Goal: Subscribe to service/newsletter

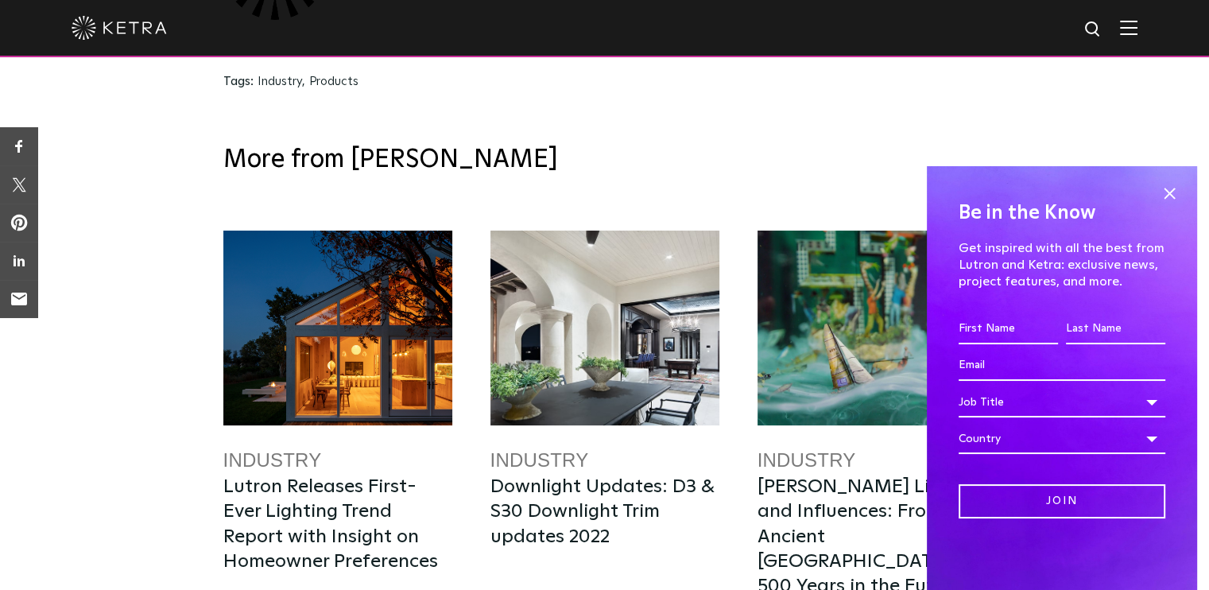
scroll to position [2543, 0]
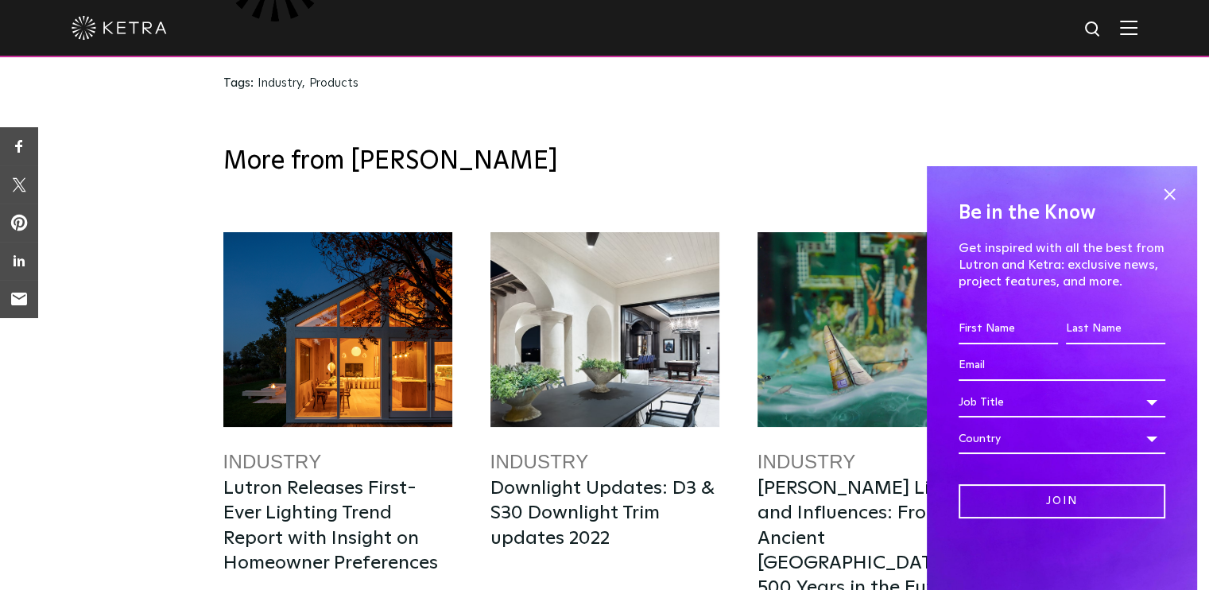
click at [986, 333] on input "First name *" at bounding box center [1008, 329] width 99 height 30
type input "Bill"
type input "Castello"
type input "[EMAIL_ADDRESS][DOMAIN_NAME]"
select select "[GEOGRAPHIC_DATA]"
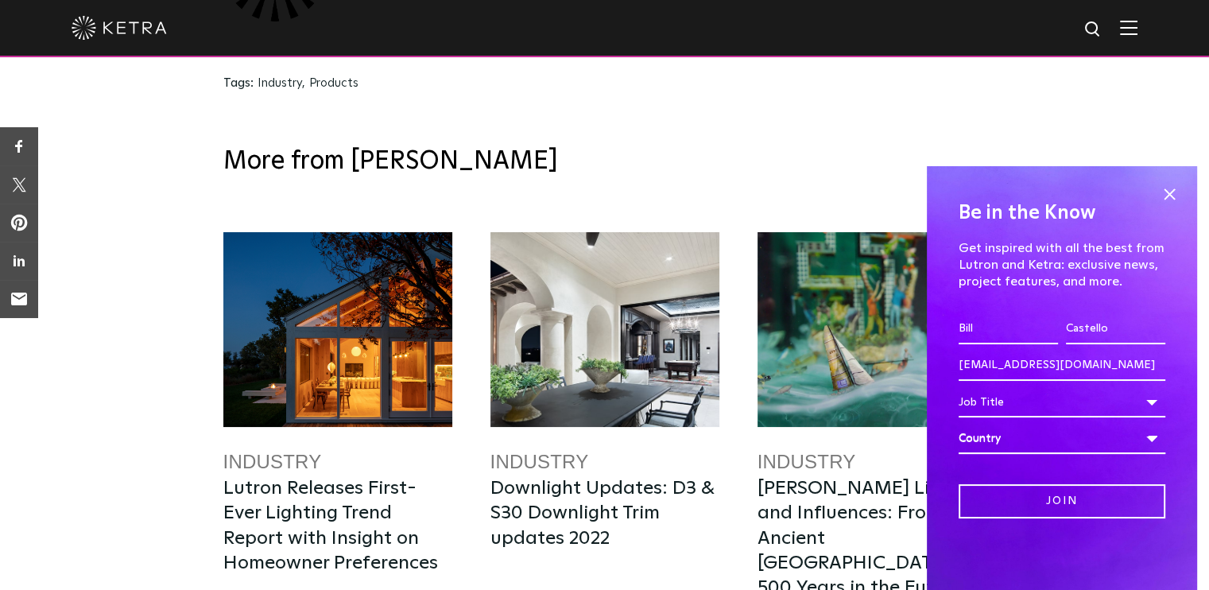
click at [995, 438] on div "Country" at bounding box center [1062, 439] width 207 height 30
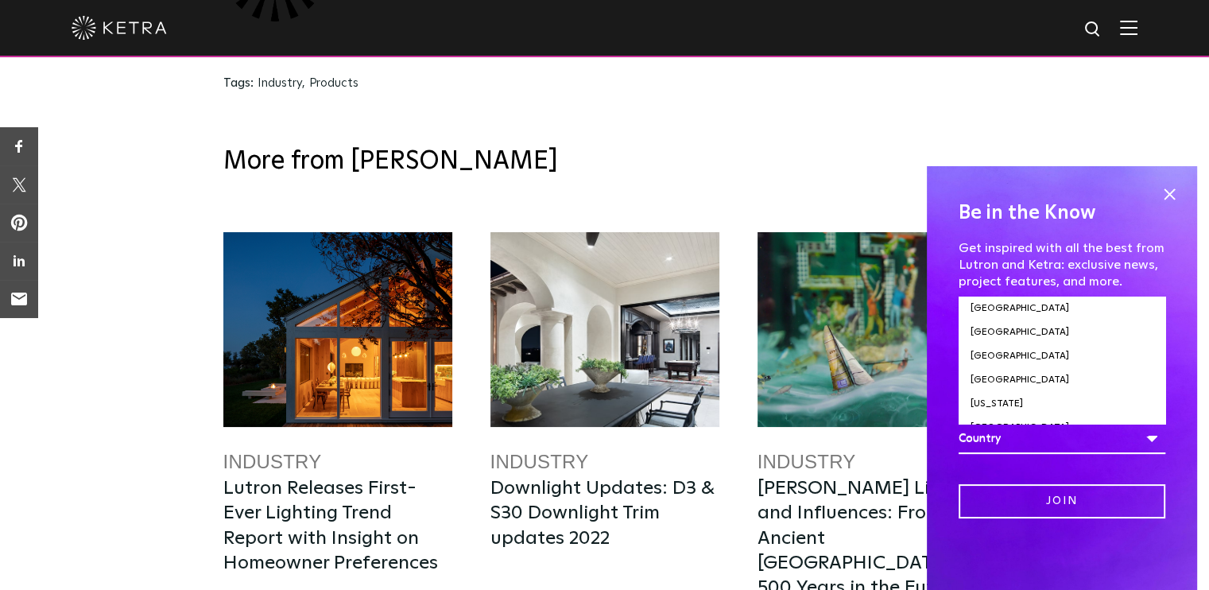
click at [995, 438] on div "Country" at bounding box center [1062, 439] width 207 height 30
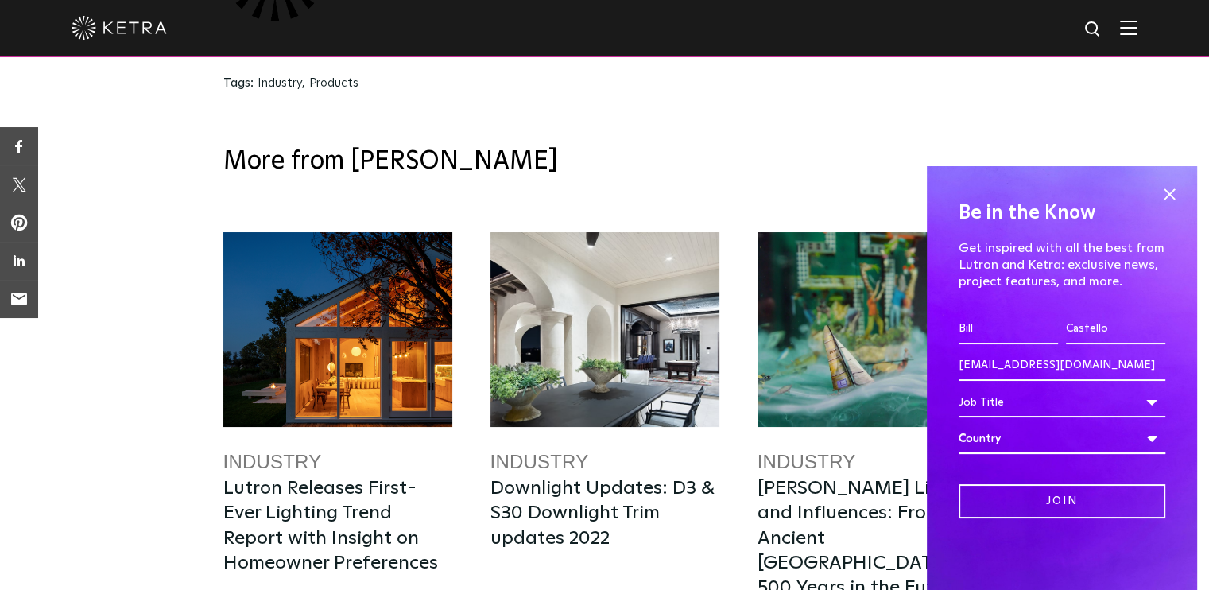
click at [1051, 432] on div "Country" at bounding box center [1062, 439] width 207 height 30
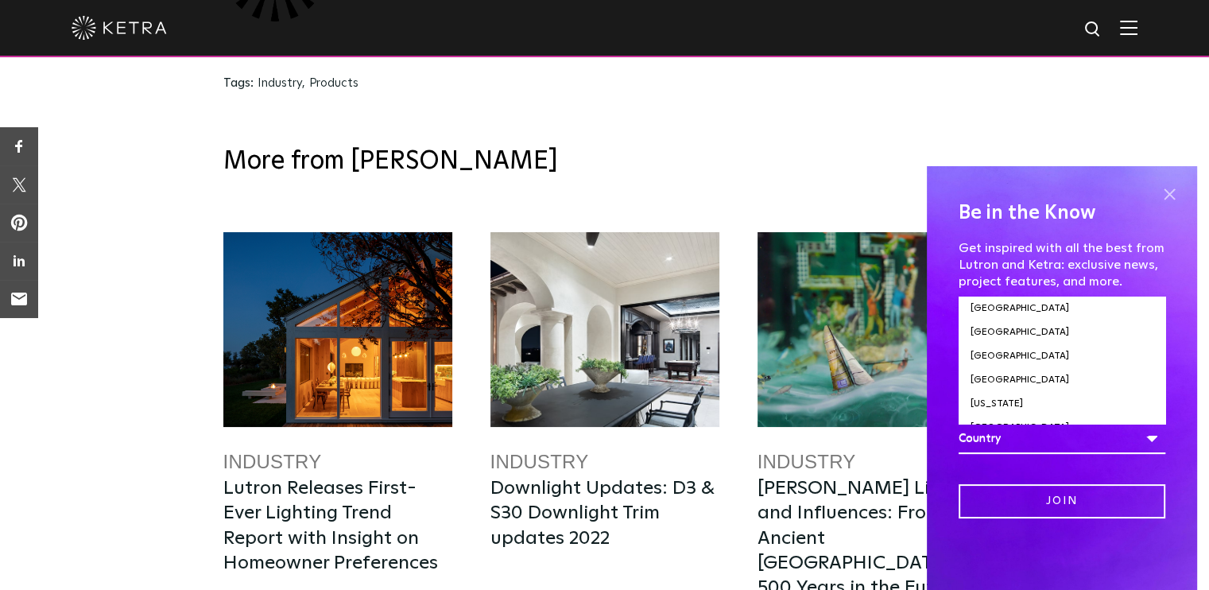
click at [1169, 190] on span at bounding box center [1170, 194] width 24 height 24
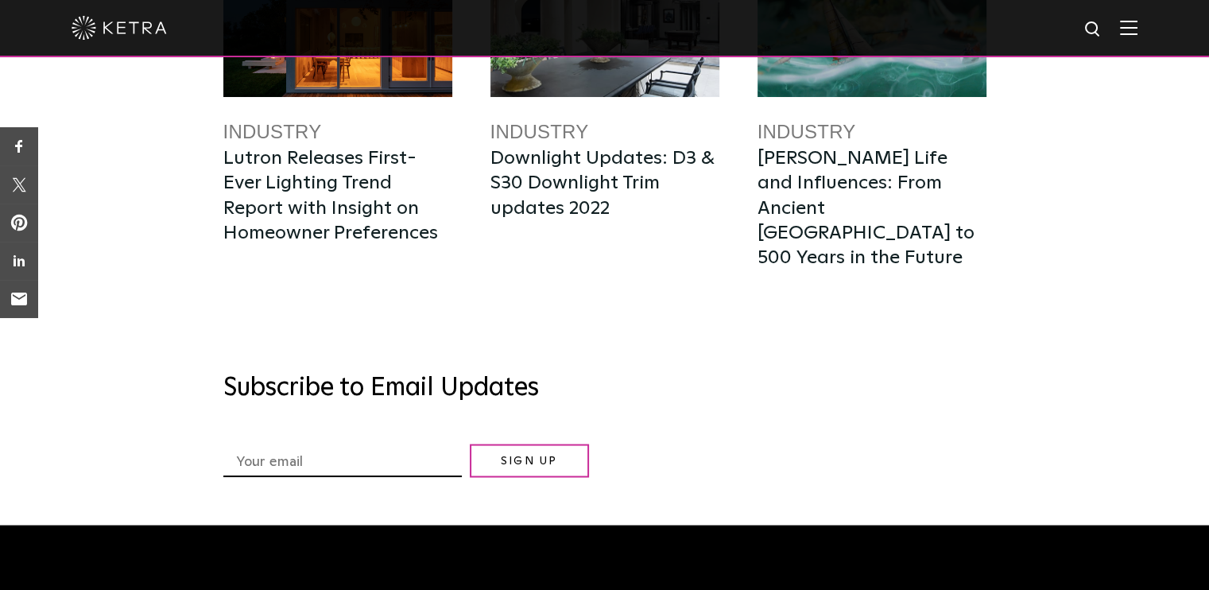
scroll to position [2891, 0]
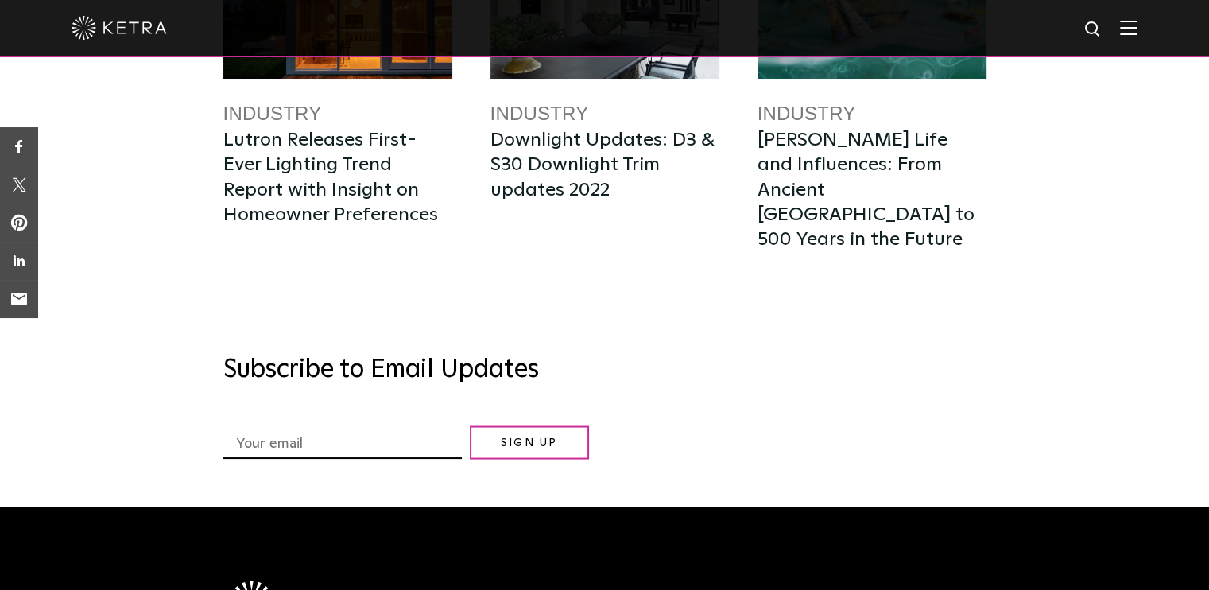
click at [394, 431] on input "*" at bounding box center [342, 444] width 239 height 26
type input "[EMAIL_ADDRESS][DOMAIN_NAME]"
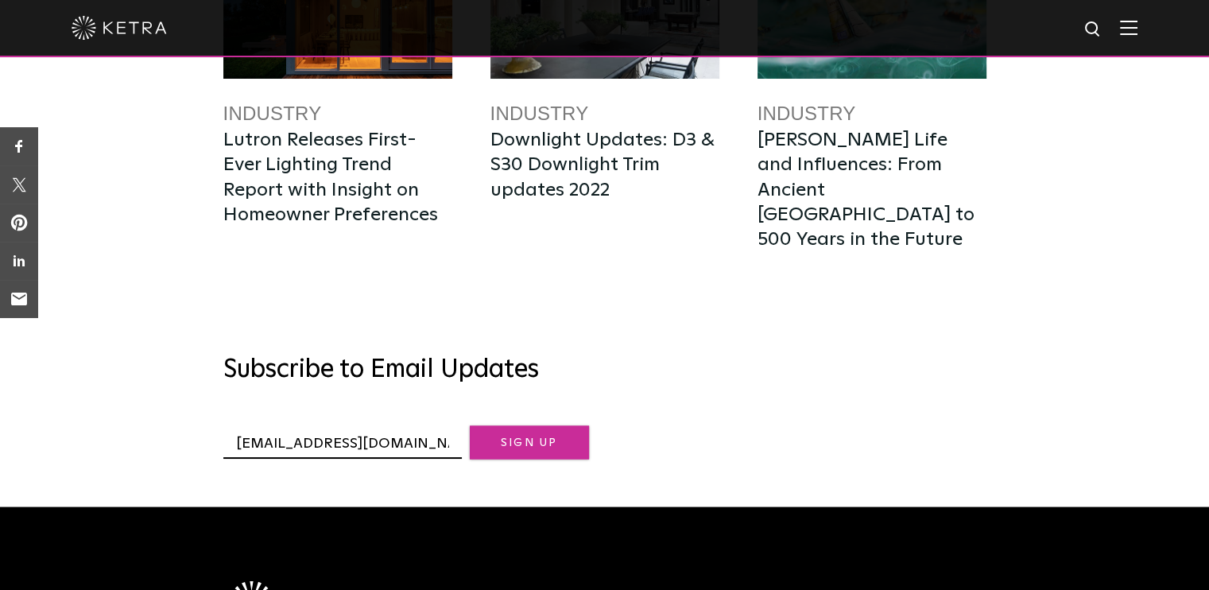
click at [527, 425] on input "Sign Up" at bounding box center [529, 441] width 119 height 33
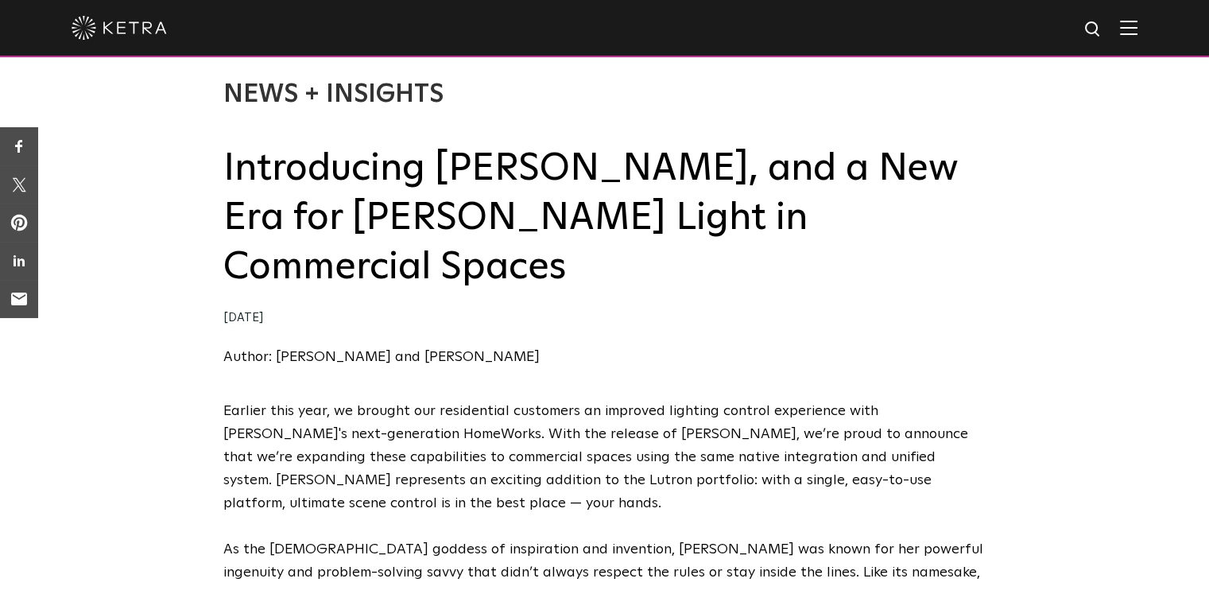
scroll to position [0, 0]
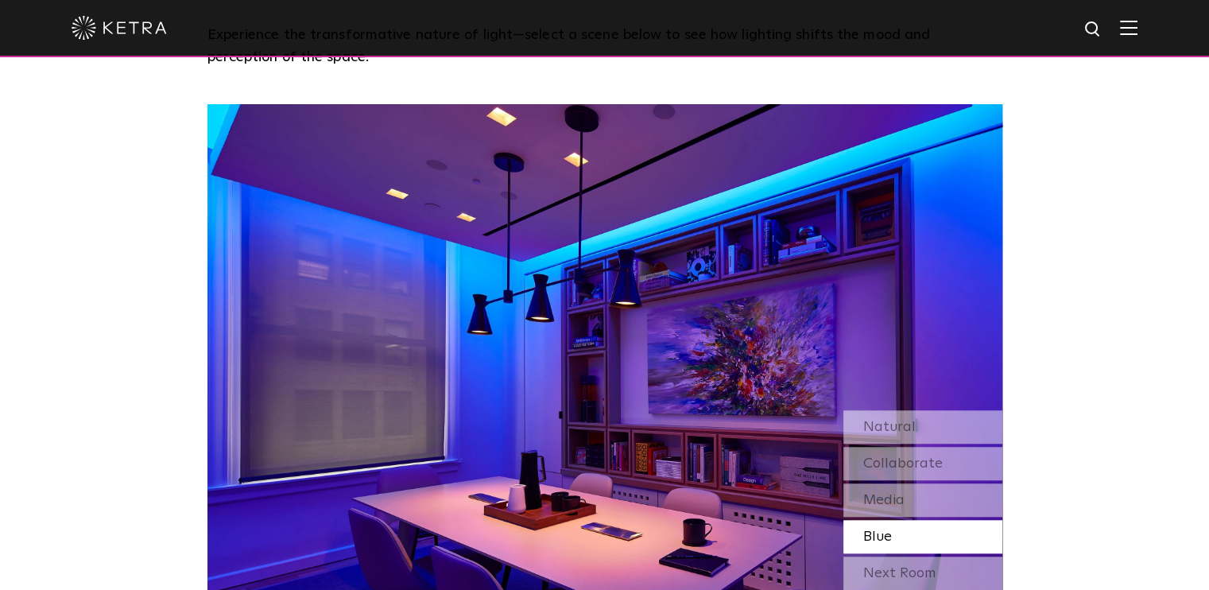
scroll to position [1304, 0]
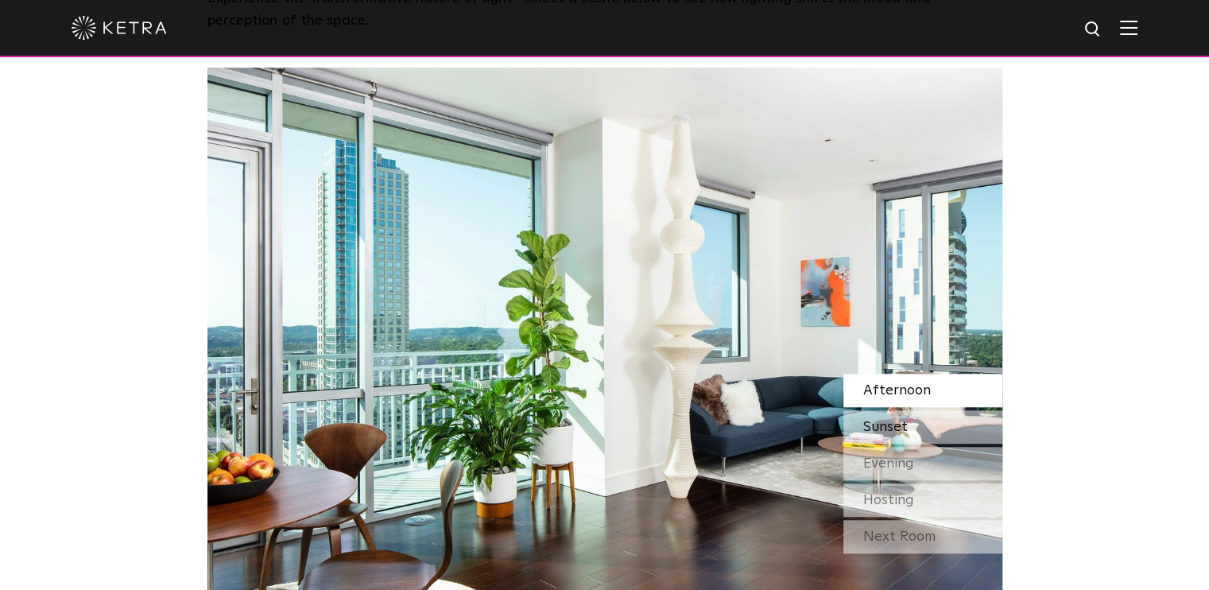
click at [876, 429] on span "Sunset" at bounding box center [885, 427] width 45 height 14
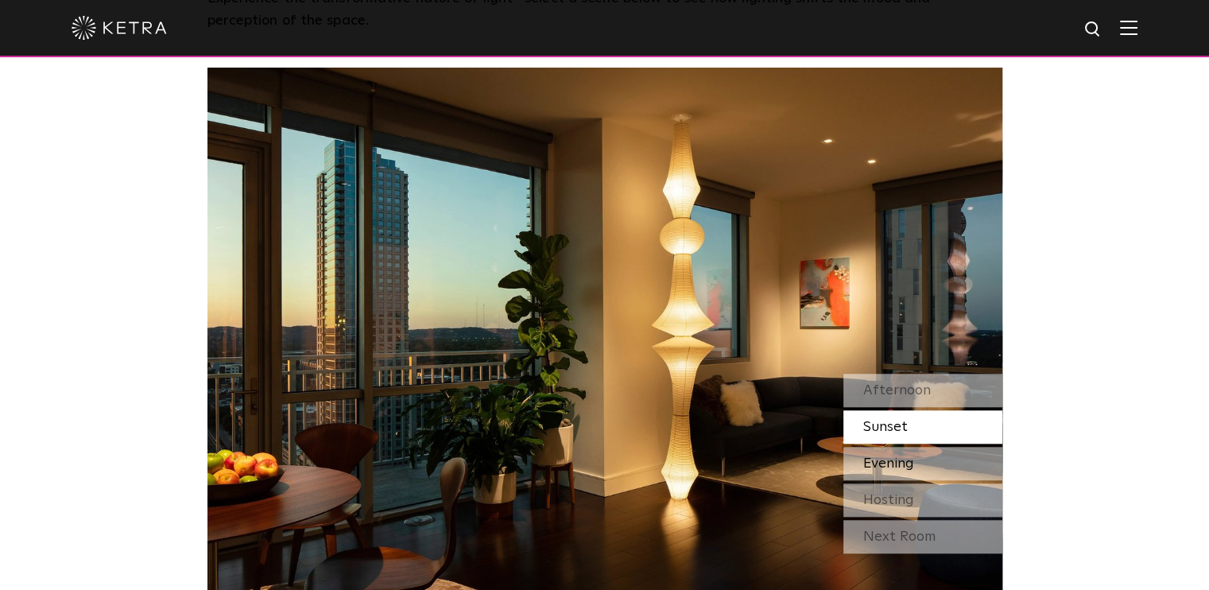
click at [876, 456] on span "Evening" at bounding box center [888, 463] width 51 height 14
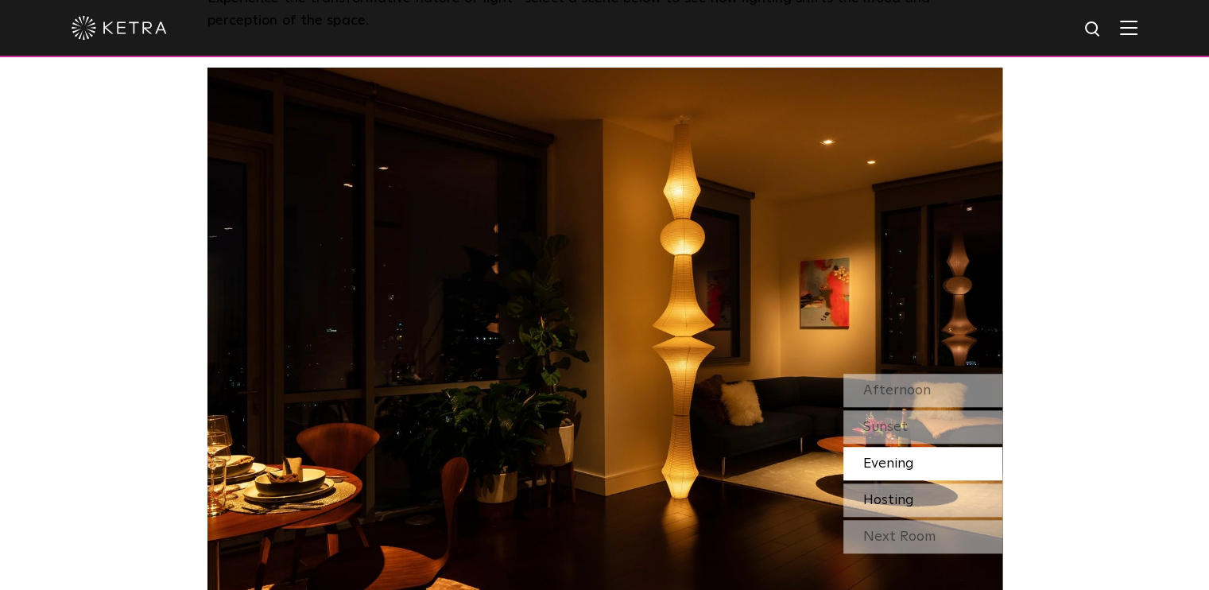
click at [879, 493] on span "Hosting" at bounding box center [888, 500] width 51 height 14
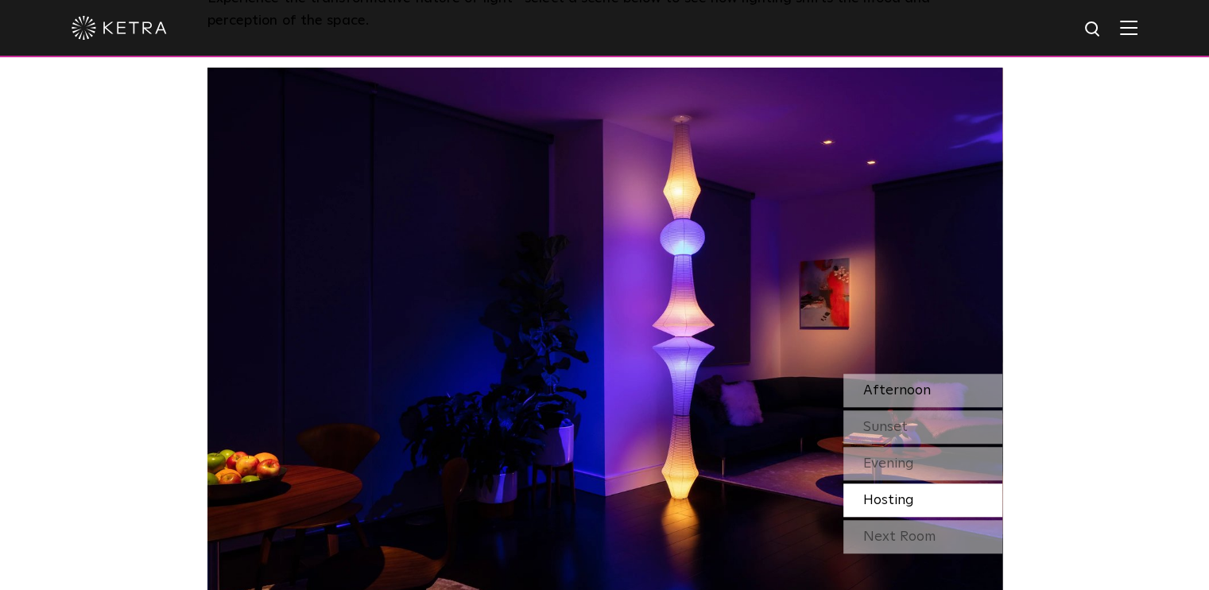
click at [884, 376] on div "Afternoon" at bounding box center [923, 390] width 159 height 33
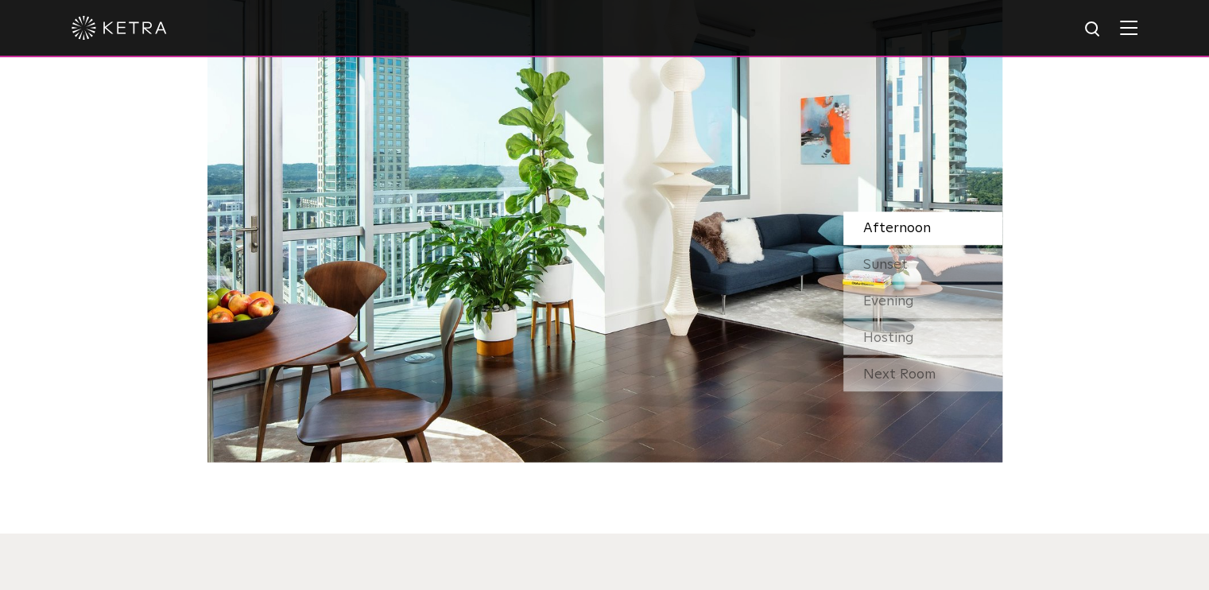
scroll to position [1476, 0]
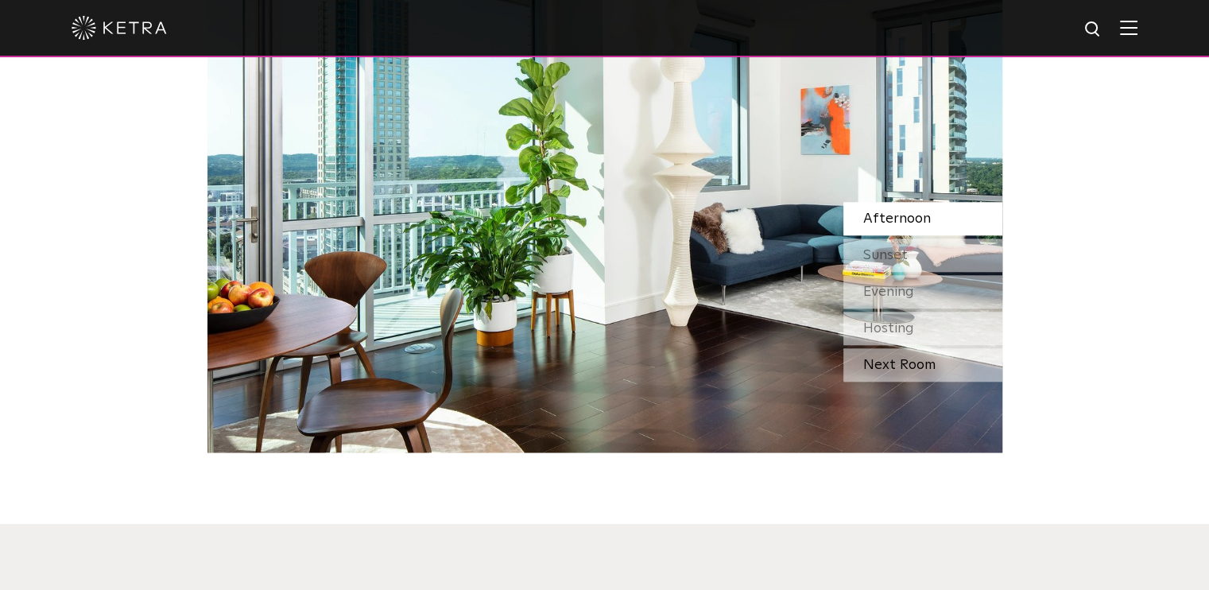
click at [913, 359] on div "Next Room" at bounding box center [923, 364] width 159 height 33
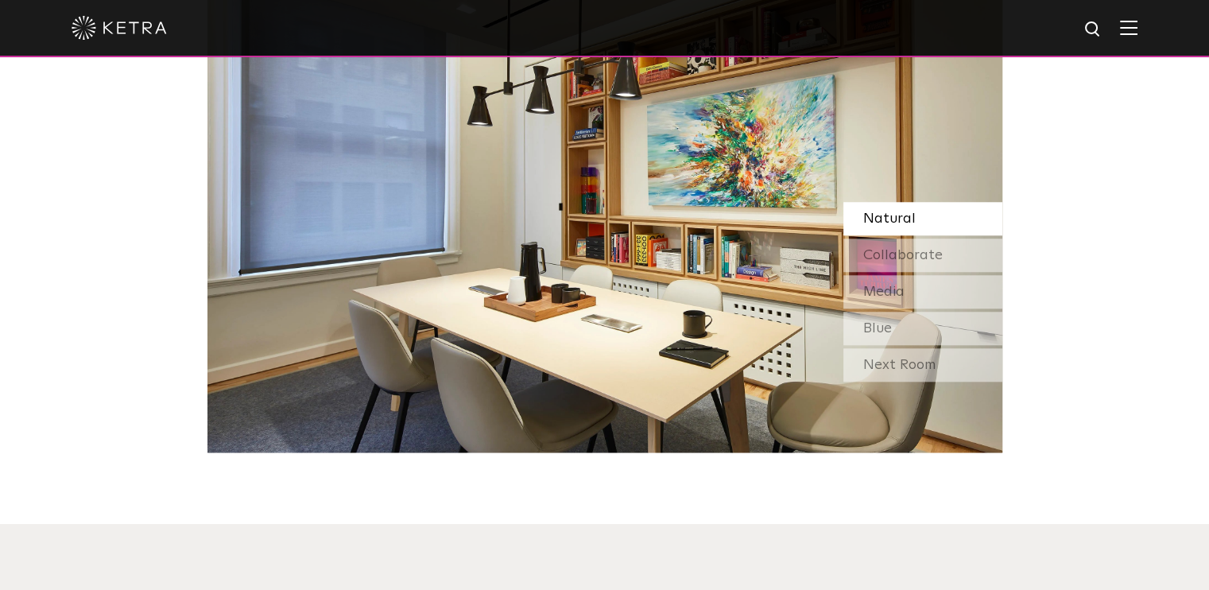
click at [913, 359] on div "Next Room" at bounding box center [923, 364] width 159 height 33
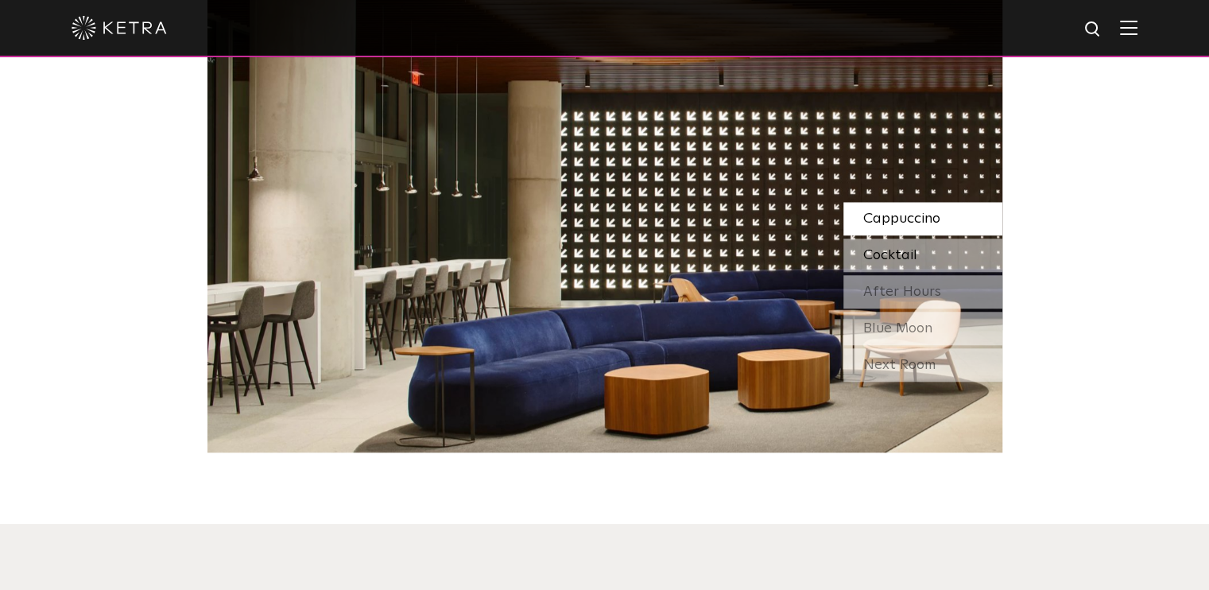
click at [932, 242] on div "Cocktail" at bounding box center [923, 255] width 159 height 33
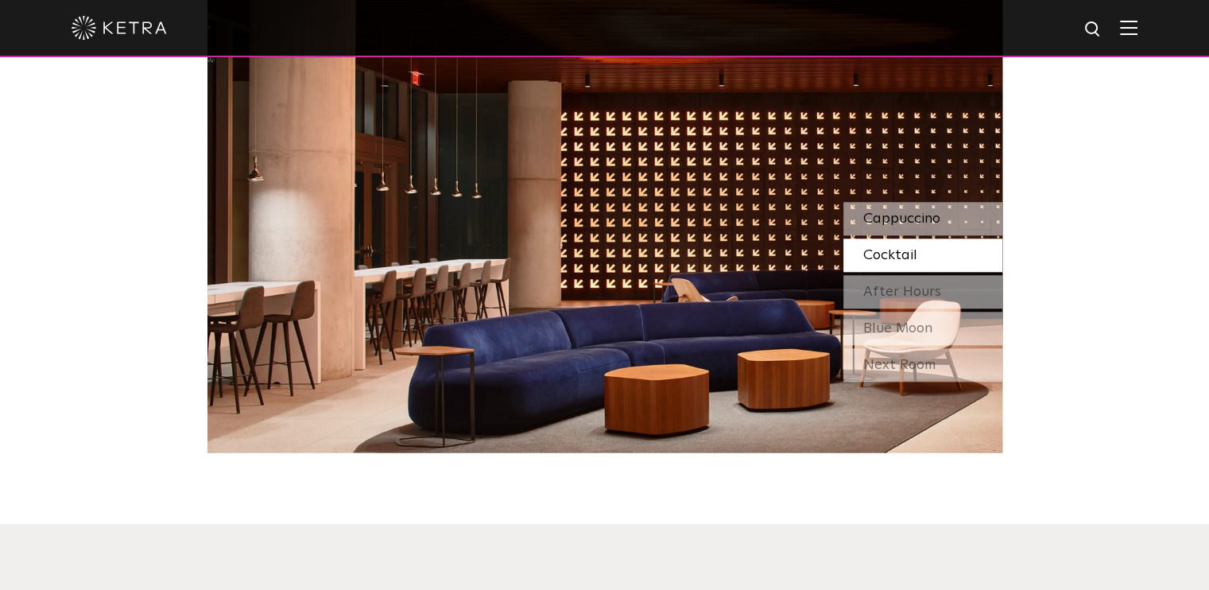
click at [921, 215] on span "Cappuccino" at bounding box center [901, 218] width 77 height 14
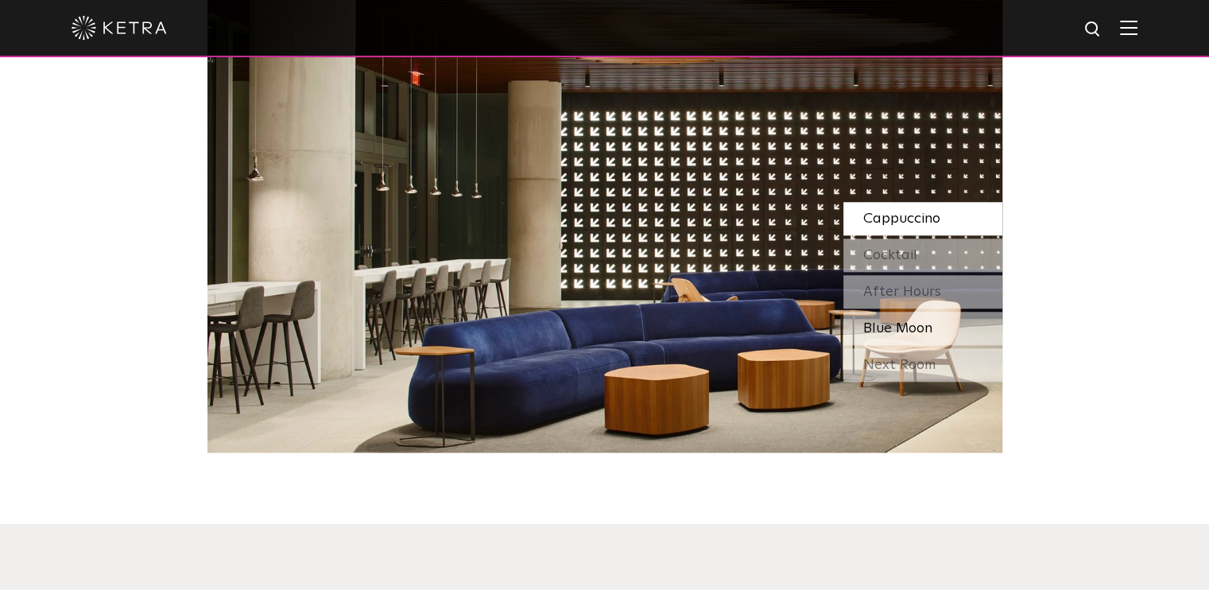
click at [873, 321] on span "Blue Moon" at bounding box center [897, 328] width 69 height 14
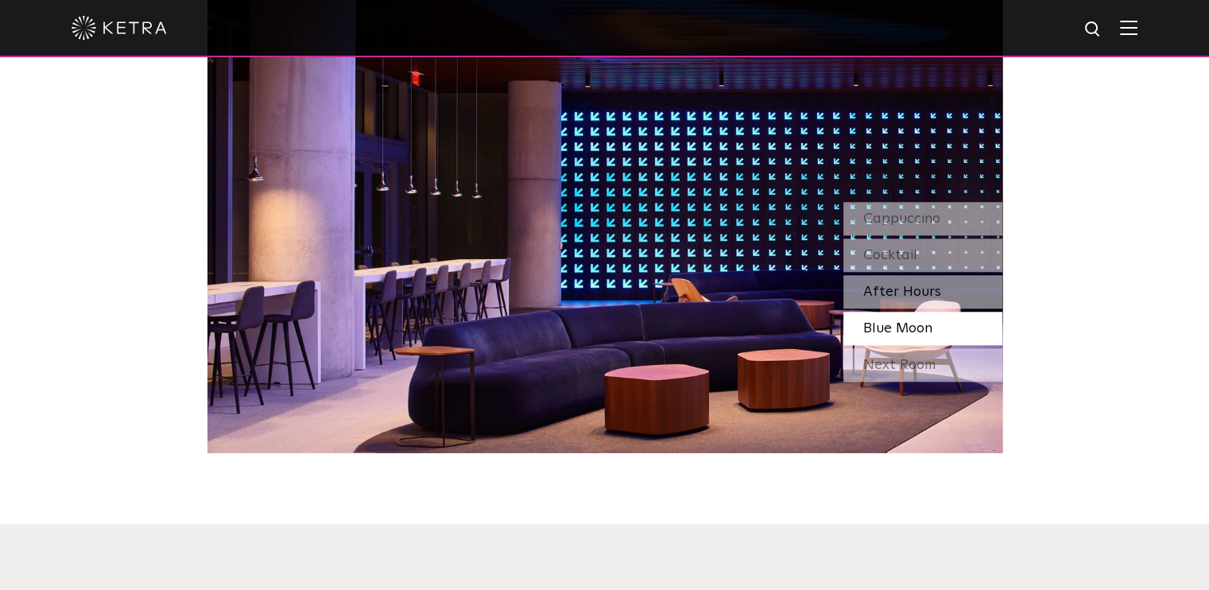
click at [884, 285] on span "After Hours" at bounding box center [902, 292] width 78 height 14
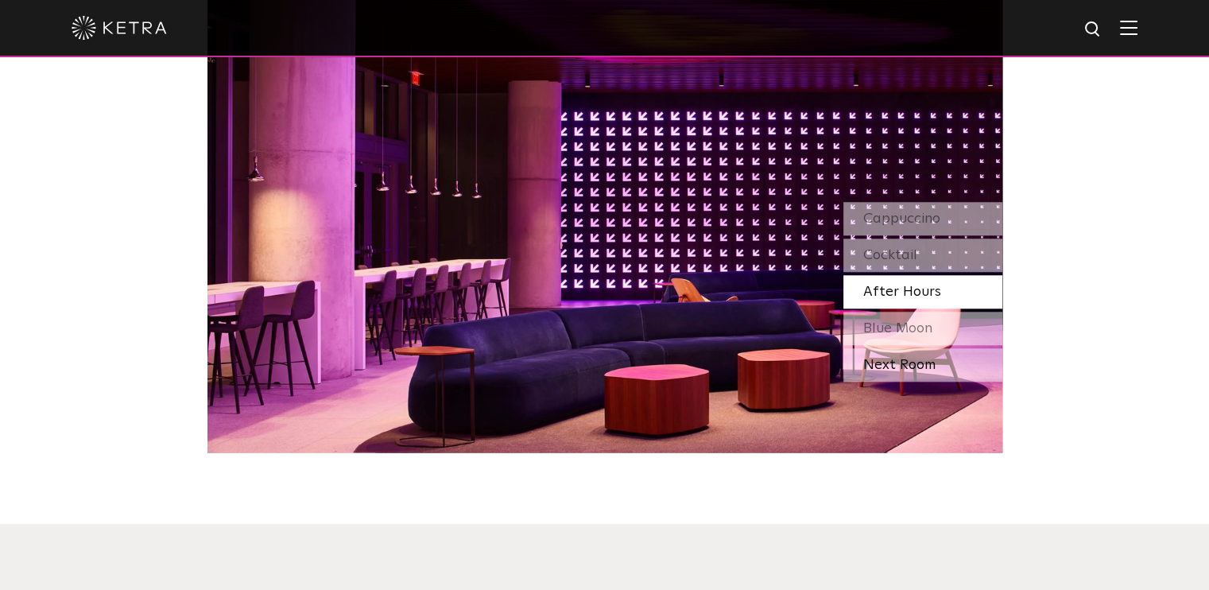
click at [887, 363] on div "Next Room" at bounding box center [923, 364] width 159 height 33
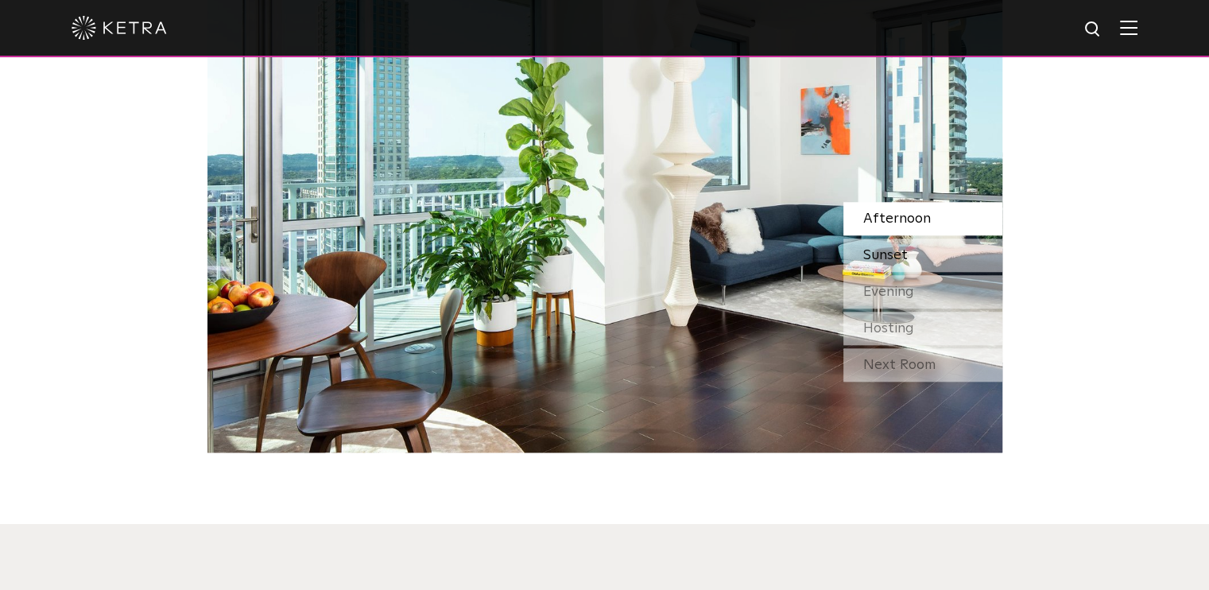
click at [901, 253] on span "Sunset" at bounding box center [885, 255] width 45 height 14
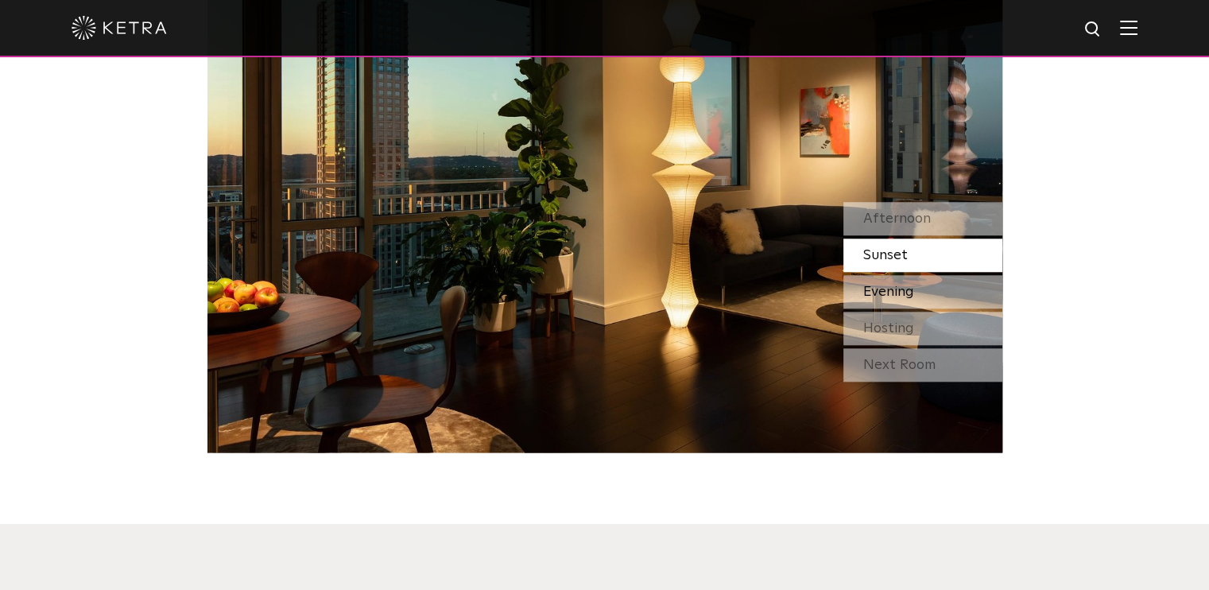
click at [860, 290] on div "Evening" at bounding box center [923, 291] width 159 height 33
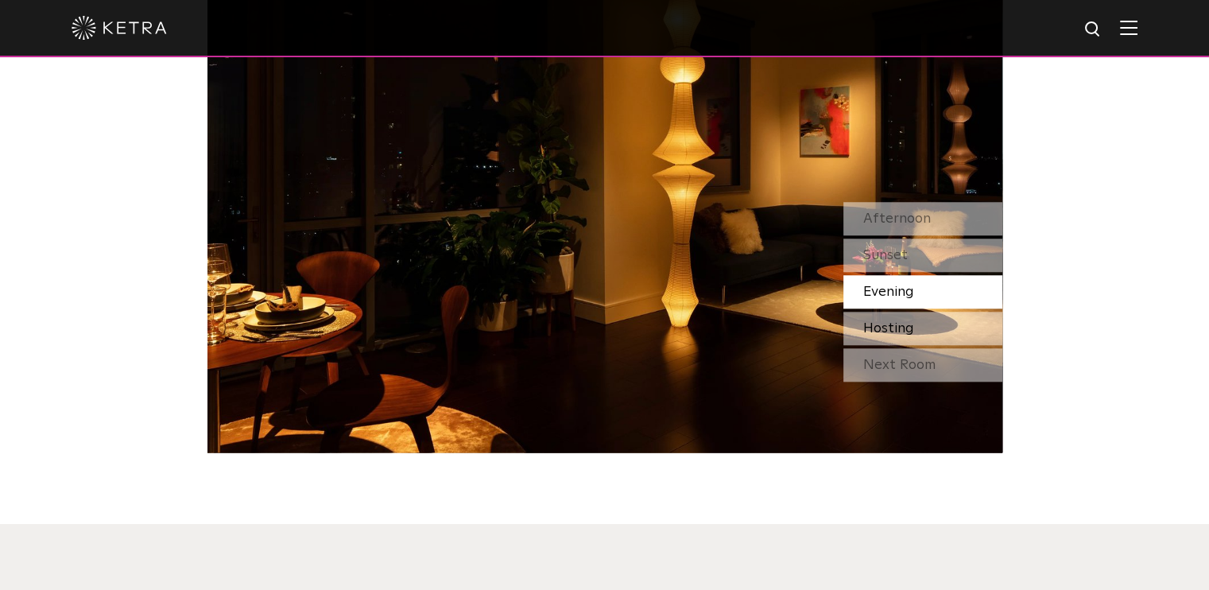
click at [892, 333] on span "Hosting" at bounding box center [888, 328] width 51 height 14
